Goal: Check status

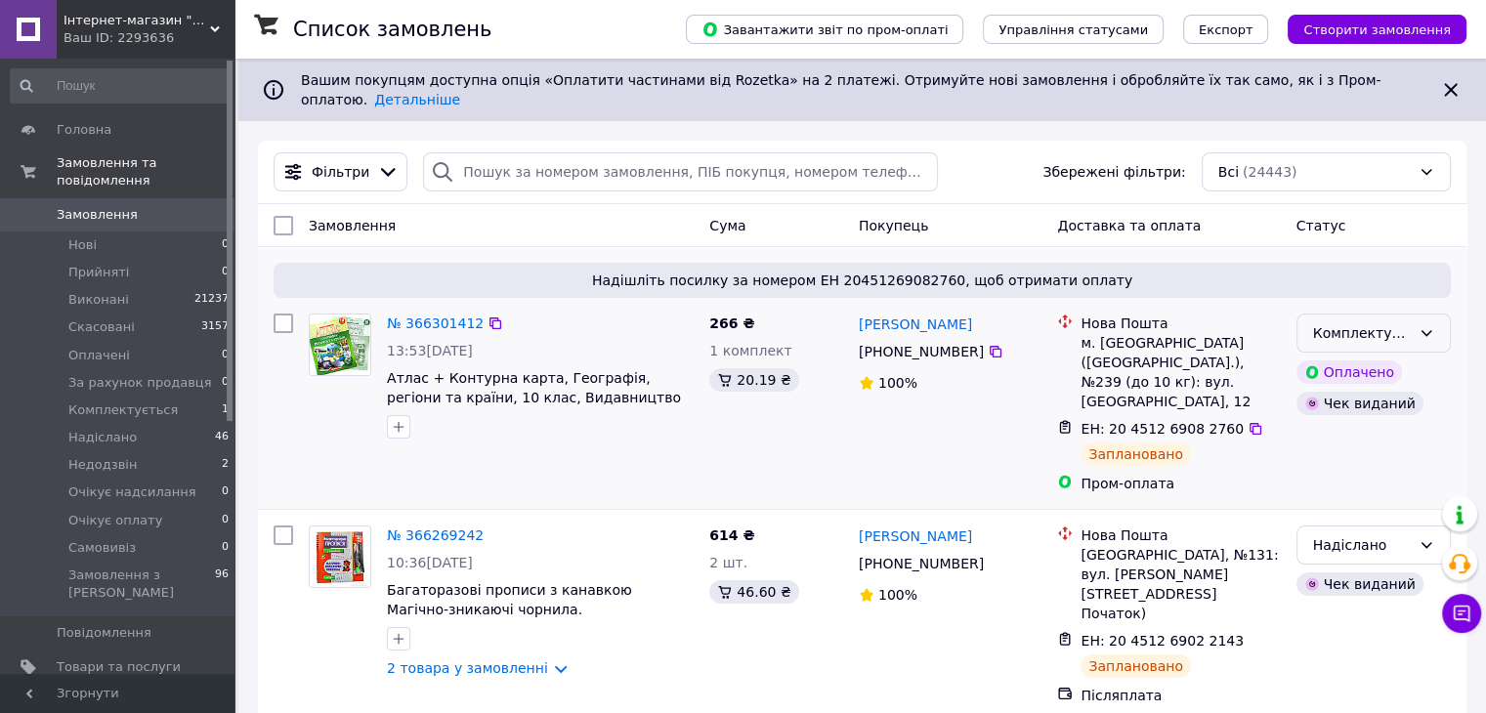
click at [1409, 324] on div "Комплектується" at bounding box center [1362, 332] width 98 height 21
click at [1411, 320] on div "Комплектується" at bounding box center [1373, 333] width 154 height 39
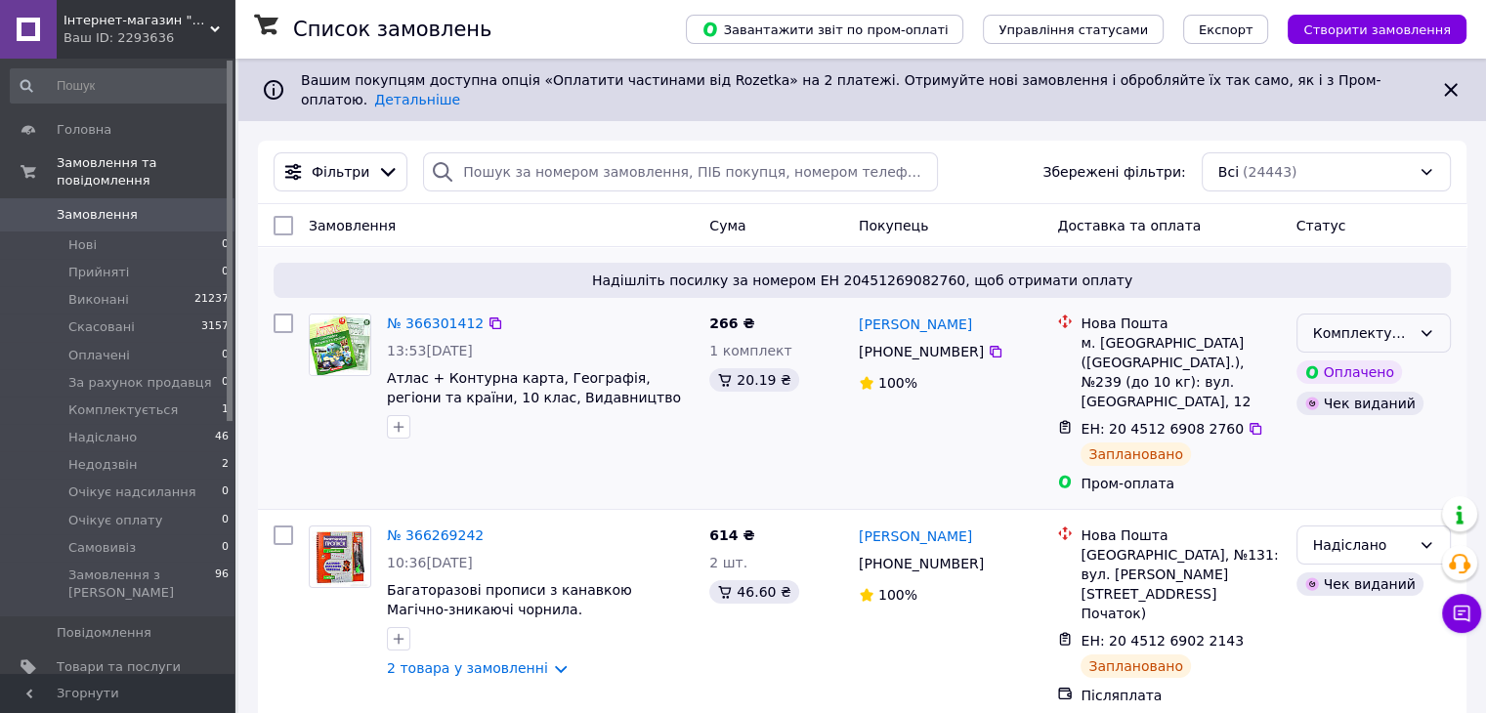
click at [1411, 320] on div "Комплектується" at bounding box center [1373, 333] width 154 height 39
click at [1361, 463] on li "Надіслано" at bounding box center [1372, 458] width 152 height 35
click at [1361, 463] on div "Комплектується Оплачено Чек виданий" at bounding box center [1374, 403] width 170 height 195
